Goal: Complete application form

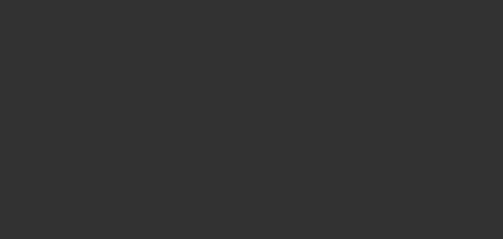
select select "0"
select select "2"
select select "0"
select select "6"
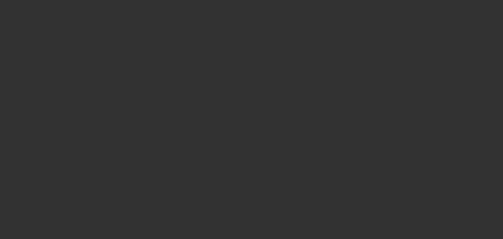
select select "0"
select select "2"
select select "0"
select select "6"
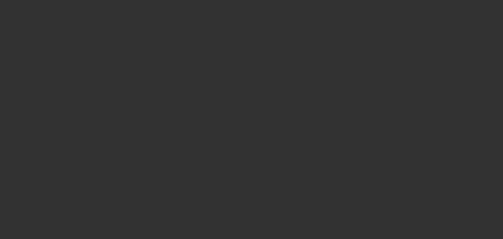
select select "0"
select select "2"
select select "0"
select select "6"
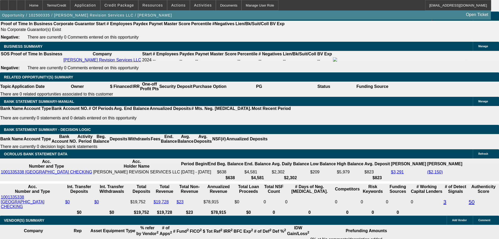
scroll to position [786, 0]
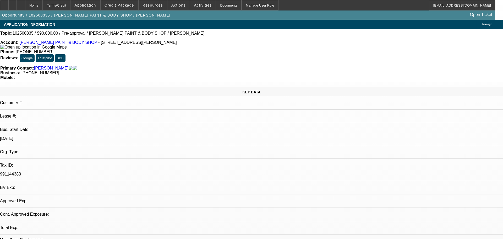
select select "0"
select select "2"
select select "0.1"
select select "4"
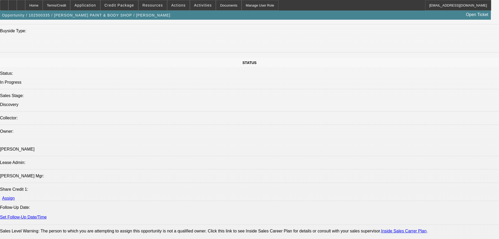
drag, startPoint x: 233, startPoint y: 116, endPoint x: 235, endPoint y: 102, distance: 13.6
